Goal: Task Accomplishment & Management: Complete application form

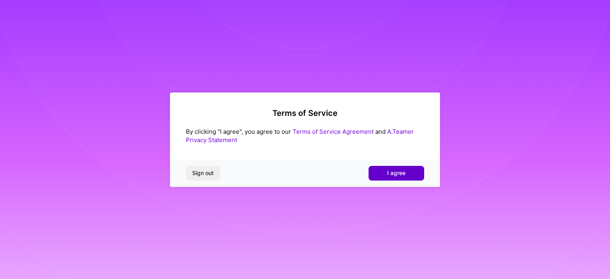
click at [412, 174] on button "I agree" at bounding box center [397, 173] width 56 height 14
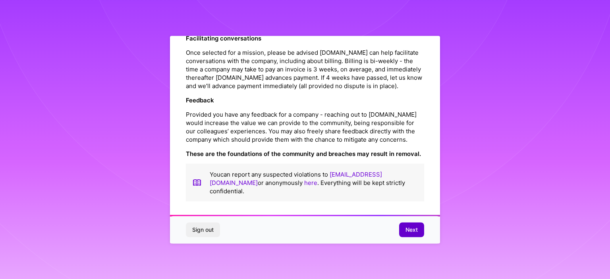
click at [418, 232] on button "Next" at bounding box center [411, 230] width 25 height 14
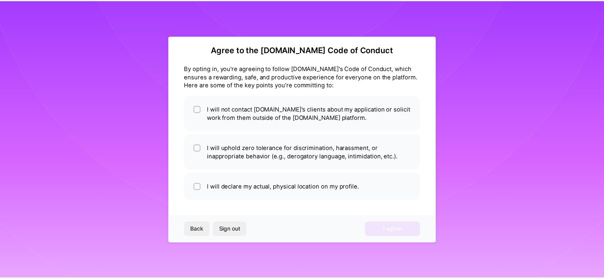
scroll to position [6, 0]
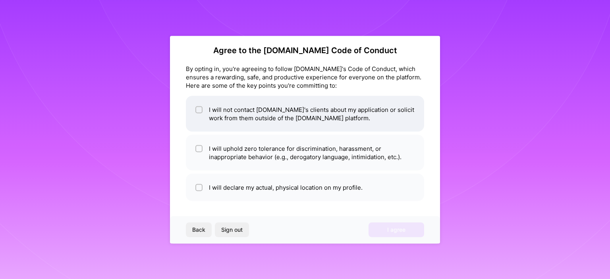
click at [194, 106] on li "I will not contact A.Team's clients about my application or solicit work from t…" at bounding box center [305, 114] width 238 height 36
checkbox input "true"
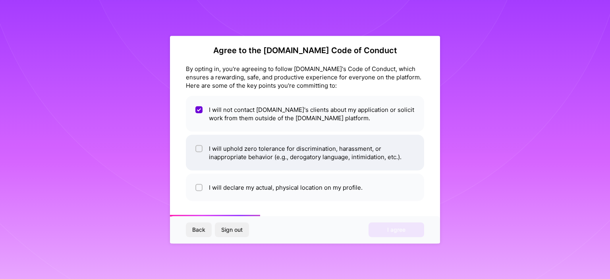
click at [199, 147] on input "checkbox" at bounding box center [200, 149] width 6 height 6
checkbox input "true"
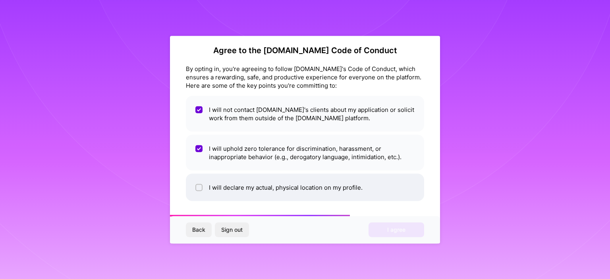
click at [199, 184] on div at bounding box center [198, 187] width 7 height 7
checkbox input "true"
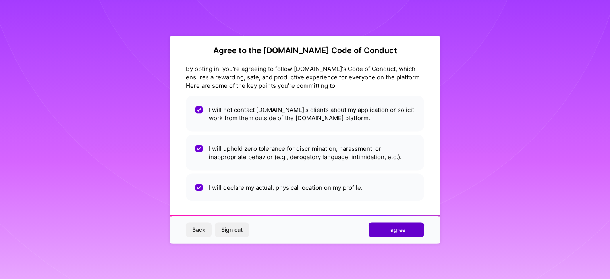
click at [375, 225] on button "I agree" at bounding box center [397, 230] width 56 height 14
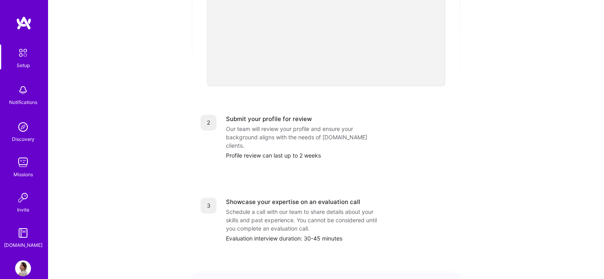
scroll to position [258, 0]
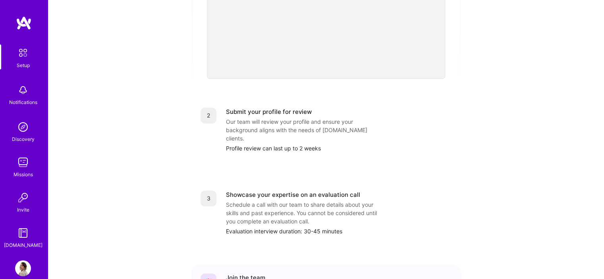
click at [31, 133] on link "Discovery" at bounding box center [22, 131] width 49 height 24
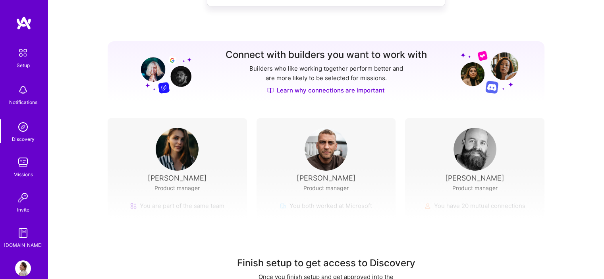
scroll to position [67, 0]
